Goal: Task Accomplishment & Management: Manage account settings

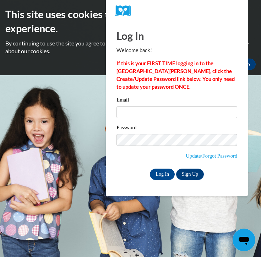
type input "kmarendt@pulaskischools.org"
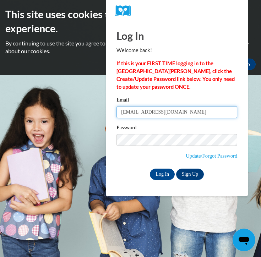
click at [140, 106] on input "kmarendt@pulaskischools.org" at bounding box center [176, 112] width 121 height 12
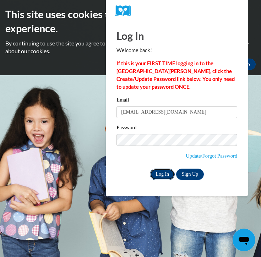
click at [160, 172] on input "Log In" at bounding box center [162, 174] width 25 height 11
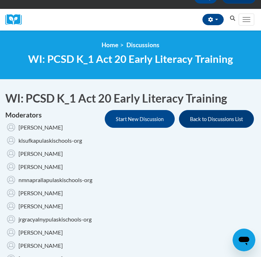
scroll to position [19, 0]
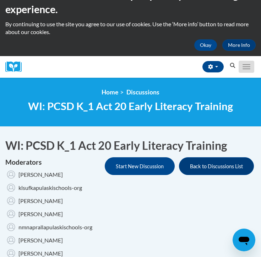
click at [248, 67] on button "Toggle navigation" at bounding box center [247, 67] width 16 height 12
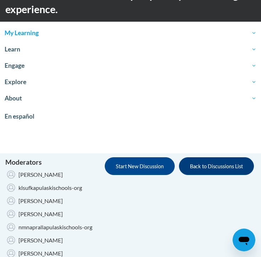
click at [25, 34] on span "My Learning" at bounding box center [131, 33] width 252 height 9
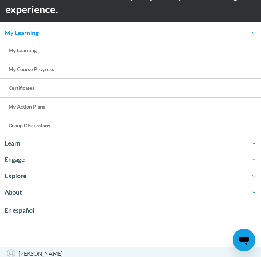
click at [28, 38] on link "My Learning" at bounding box center [130, 33] width 261 height 16
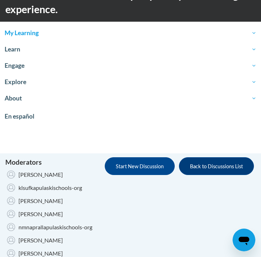
click at [20, 35] on span "My Learning" at bounding box center [131, 33] width 252 height 9
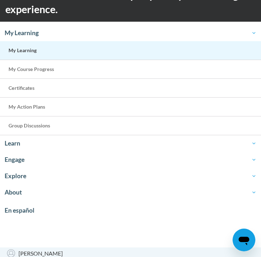
click at [18, 51] on span "My Learning" at bounding box center [23, 50] width 28 height 6
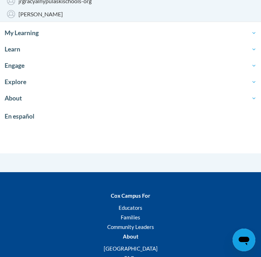
scroll to position [285, 0]
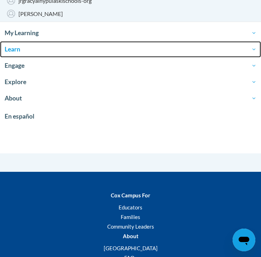
click at [9, 51] on span "Learn" at bounding box center [131, 49] width 252 height 9
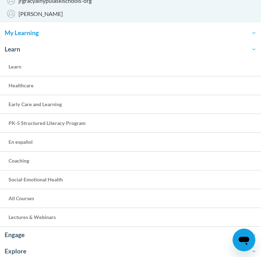
click at [15, 37] on link "My Learning" at bounding box center [130, 33] width 261 height 16
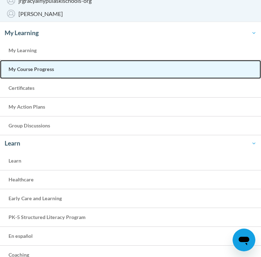
click at [43, 67] on span "My Course Progress" at bounding box center [31, 69] width 45 height 6
